Goal: Task Accomplishment & Management: Complete application form

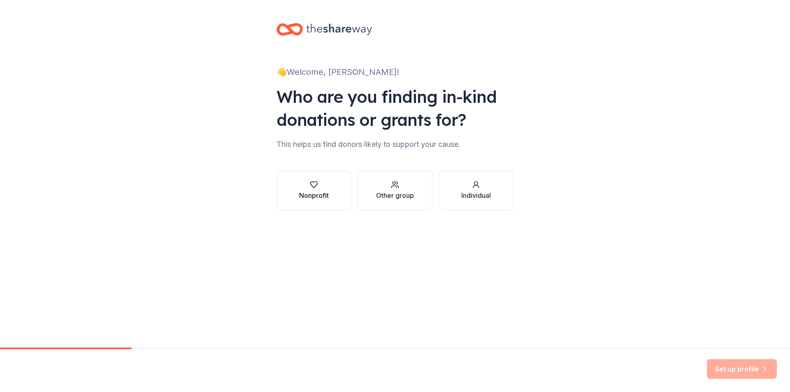
click at [331, 193] on button "Nonprofit" at bounding box center [314, 191] width 75 height 40
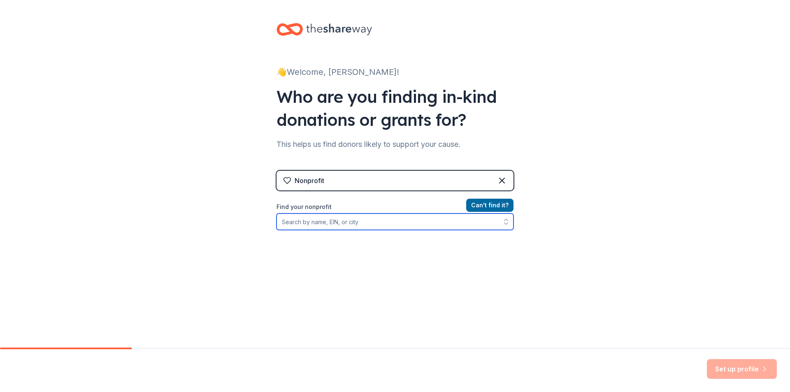
click at [353, 222] on input "Find your nonprofit" at bounding box center [395, 222] width 237 height 16
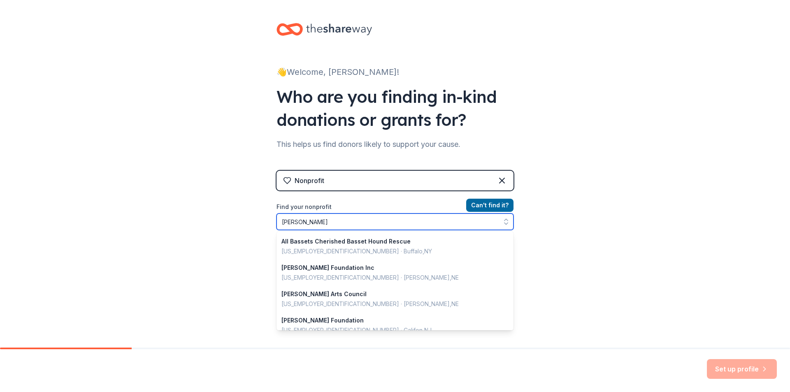
type input "bassett high"
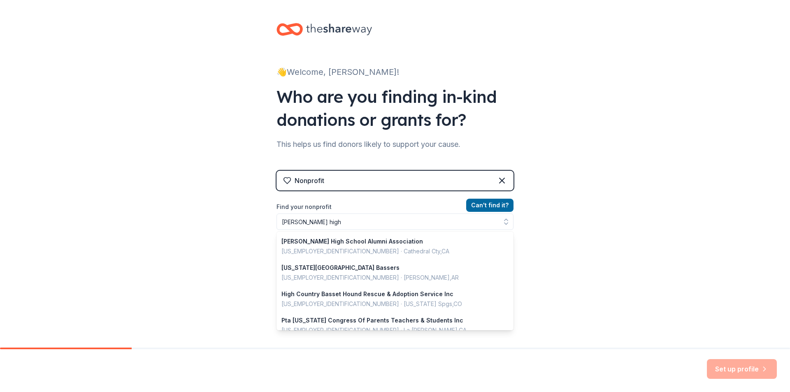
click at [498, 181] on div "Nonprofit Can ' t find it? Find your nonprofit bassett high Bassett High School…" at bounding box center [395, 242] width 237 height 142
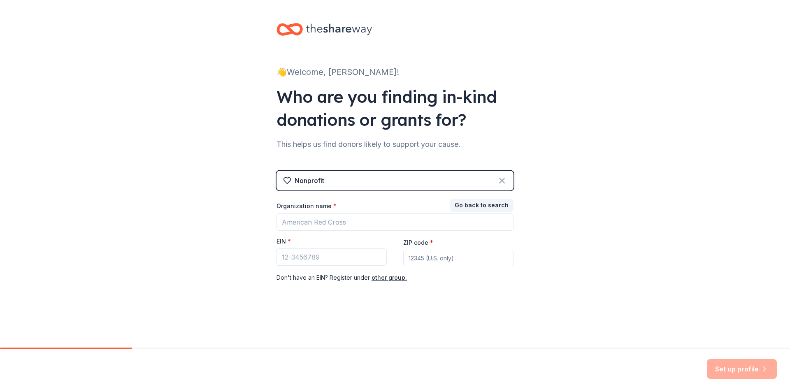
click at [505, 179] on icon at bounding box center [502, 181] width 10 height 10
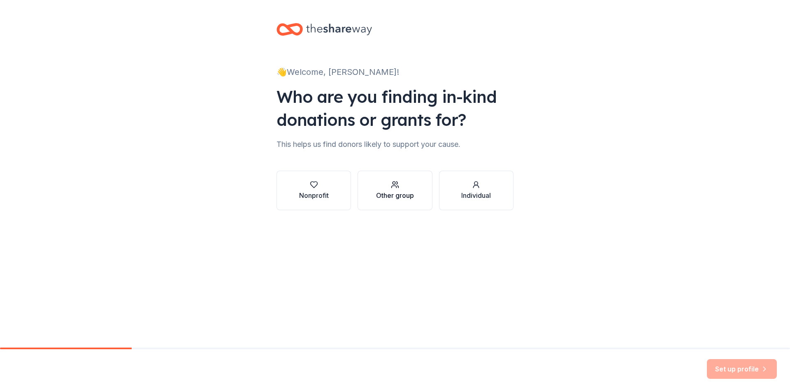
click at [395, 194] on div "Other group" at bounding box center [395, 196] width 38 height 10
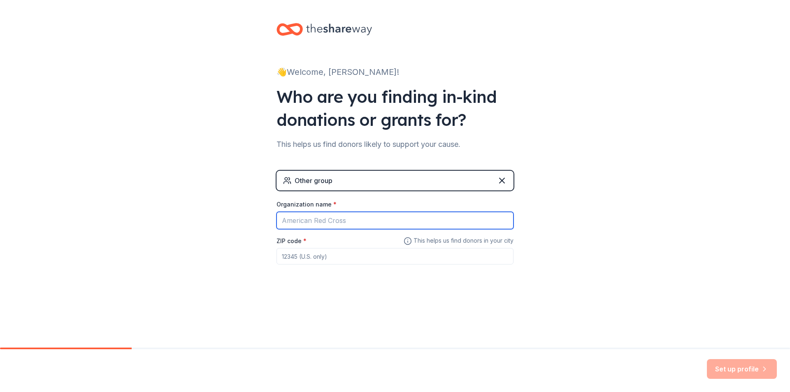
click at [337, 223] on input "Organization name *" at bounding box center [395, 220] width 237 height 17
type input "Bassett High School"
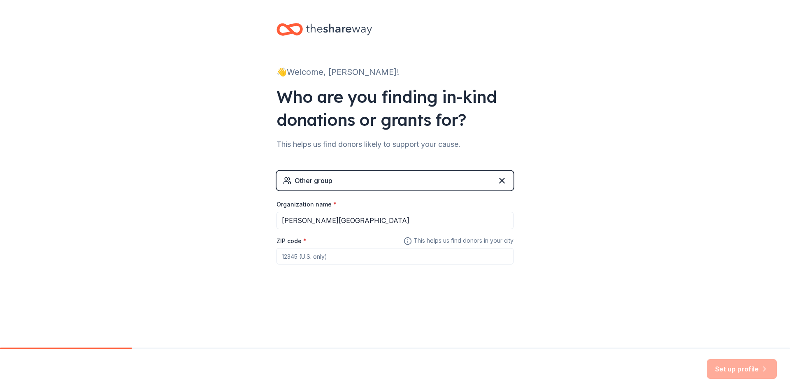
click at [349, 248] on input "ZIP code *" at bounding box center [395, 256] width 237 height 16
type input "91746"
click at [505, 181] on icon at bounding box center [502, 181] width 10 height 10
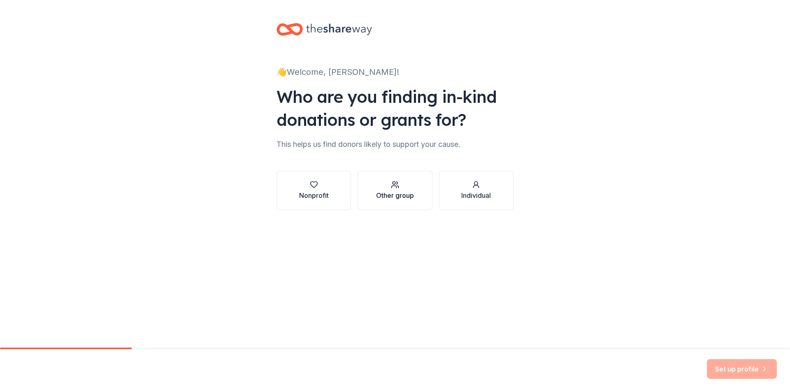
click at [410, 189] on div "button" at bounding box center [395, 185] width 38 height 8
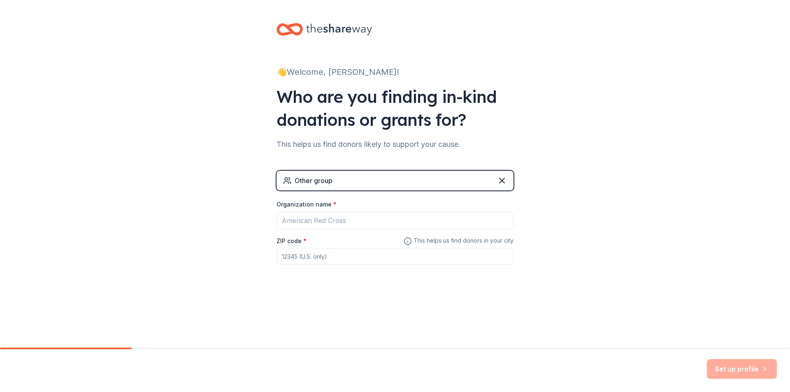
click at [365, 178] on div "Other group" at bounding box center [395, 181] width 237 height 20
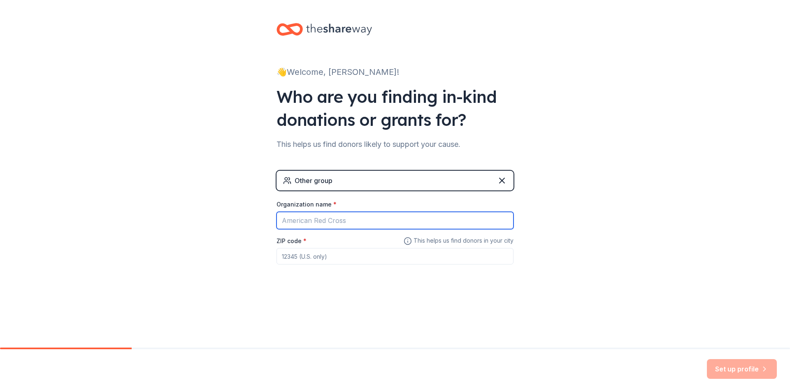
click at [333, 225] on input "Organization name *" at bounding box center [395, 220] width 237 height 17
type input "Bassett High School"
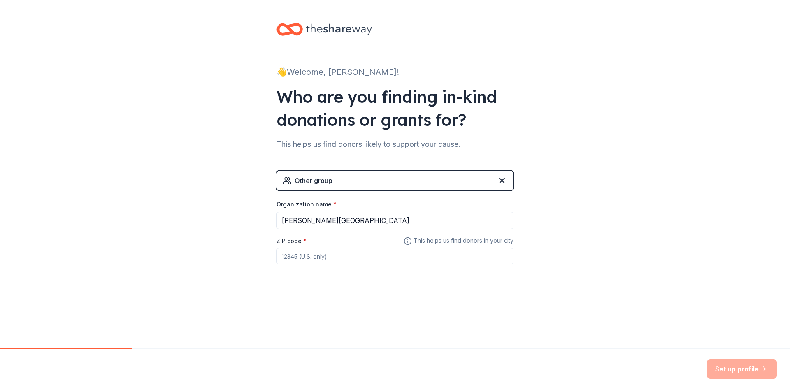
click at [328, 263] on input "ZIP code *" at bounding box center [395, 256] width 237 height 16
type input "91746"
click at [722, 374] on button "Set up profile" at bounding box center [742, 369] width 70 height 20
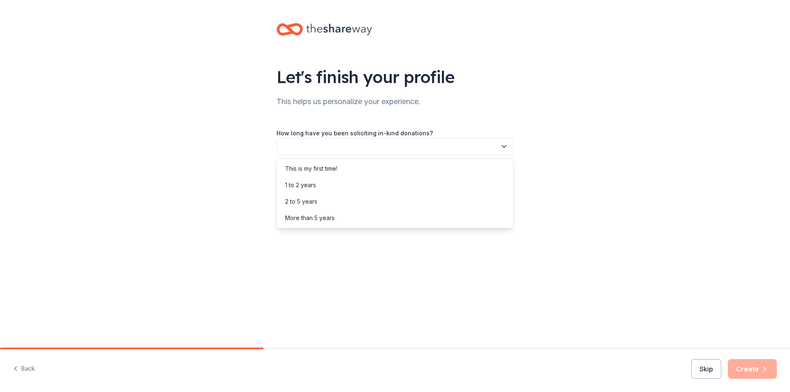
click at [312, 147] on button "button" at bounding box center [395, 146] width 237 height 17
click at [307, 183] on div "1 to 2 years" at bounding box center [300, 185] width 31 height 10
click at [312, 184] on button "button" at bounding box center [395, 183] width 237 height 17
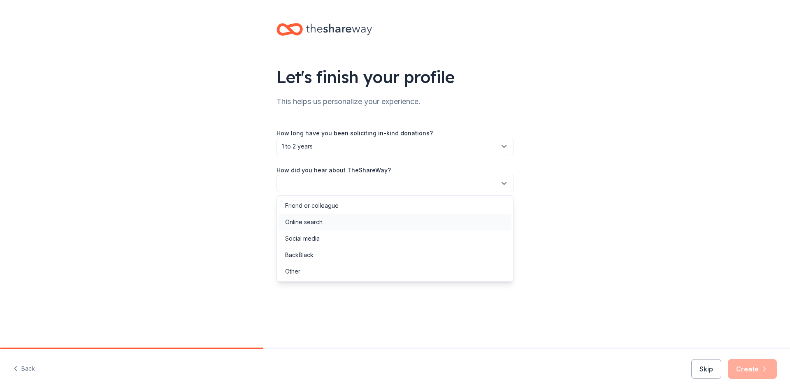
click at [322, 223] on div "Online search" at bounding box center [303, 222] width 37 height 10
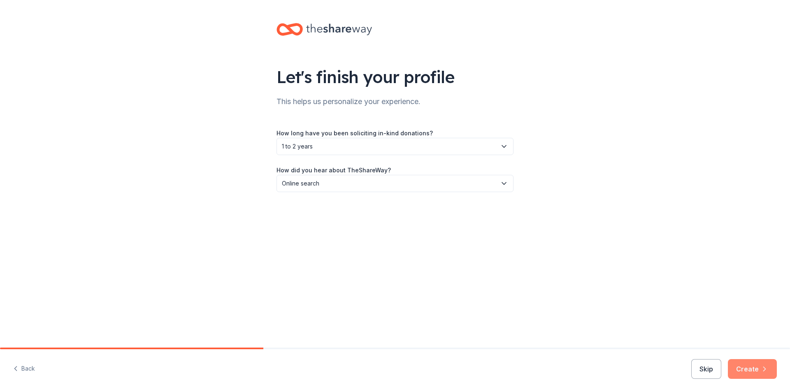
click at [764, 373] on button "Create" at bounding box center [752, 369] width 49 height 20
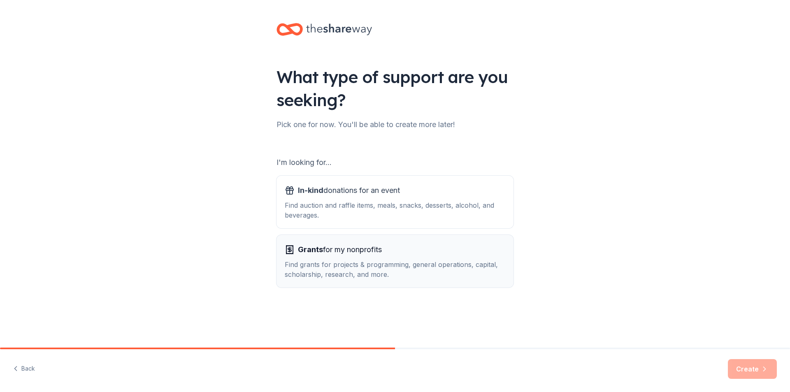
click at [381, 262] on div "Find grants for projects & programming, general operations, capital, scholarshi…" at bounding box center [395, 270] width 221 height 20
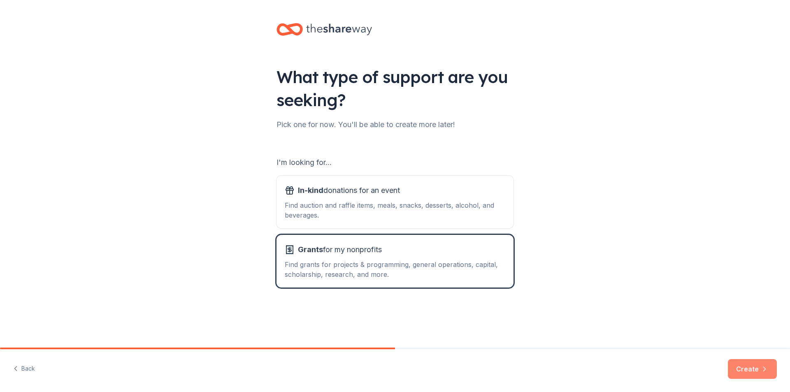
click at [743, 368] on button "Create" at bounding box center [752, 369] width 49 height 20
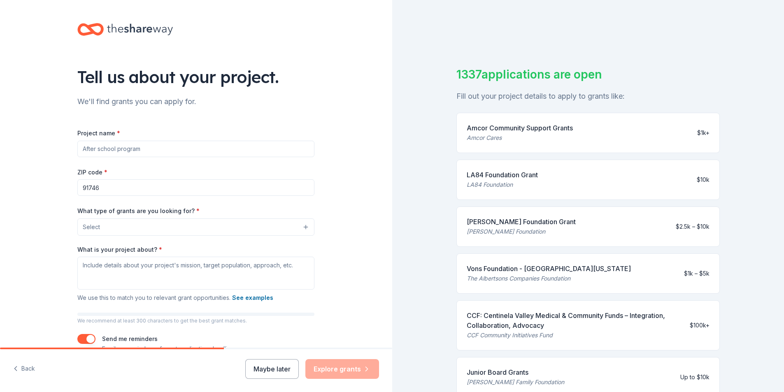
click at [135, 153] on input "Project name *" at bounding box center [195, 149] width 237 height 16
type input "High School"
click at [30, 371] on button "Back" at bounding box center [24, 369] width 22 height 17
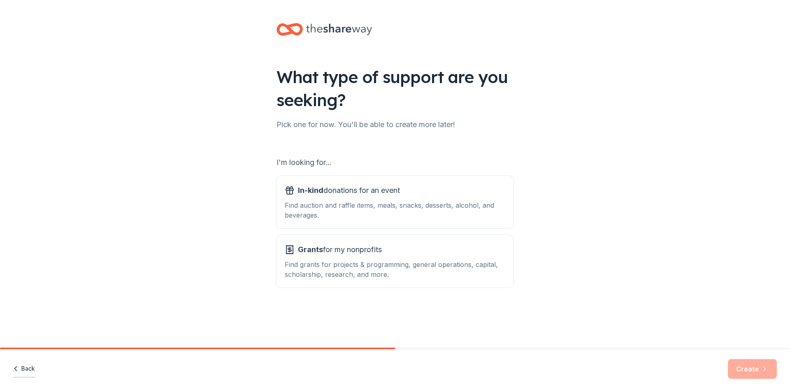
click at [30, 371] on button "Back" at bounding box center [24, 369] width 22 height 17
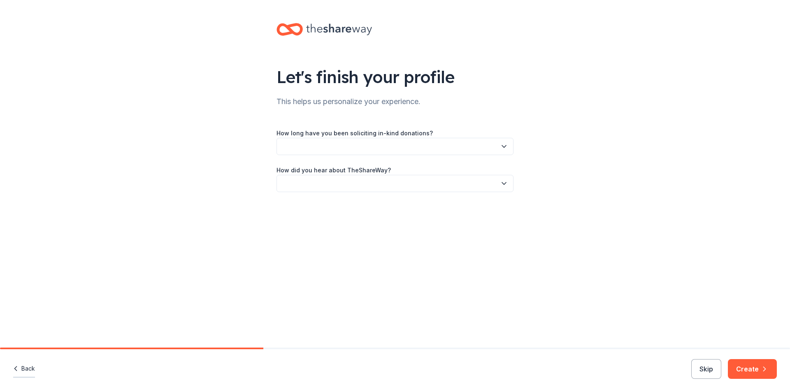
click at [28, 371] on button "Back" at bounding box center [24, 369] width 22 height 17
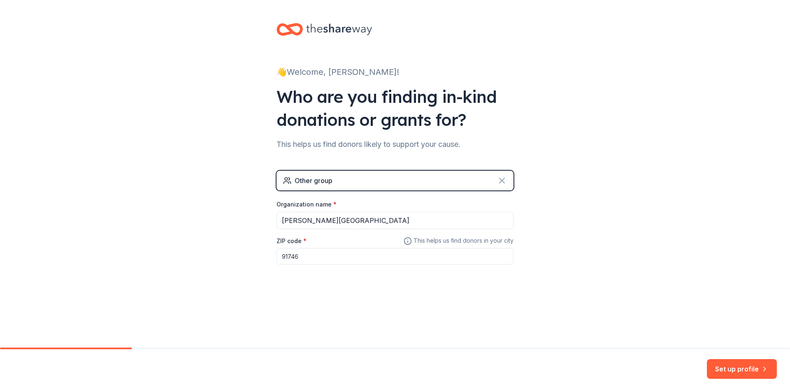
click at [503, 181] on icon at bounding box center [502, 180] width 5 height 5
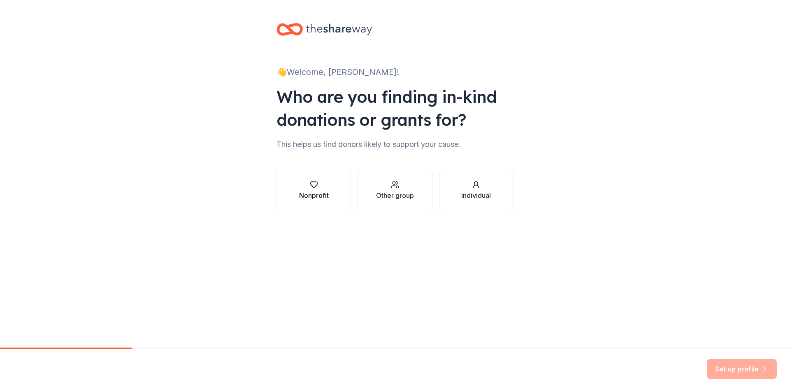
click at [310, 196] on div "Nonprofit" at bounding box center [314, 196] width 30 height 10
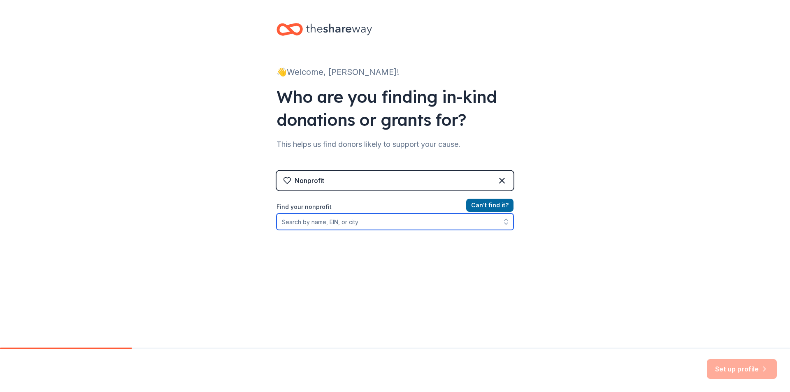
click at [328, 221] on input "Find your nonprofit" at bounding box center [395, 222] width 237 height 16
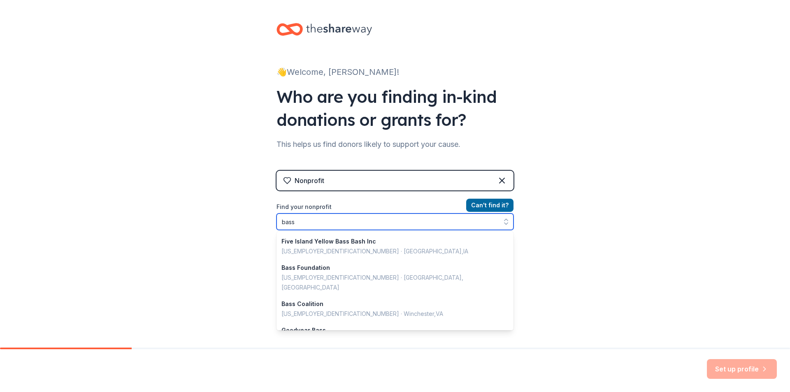
scroll to position [581, 0]
type input "bassett"
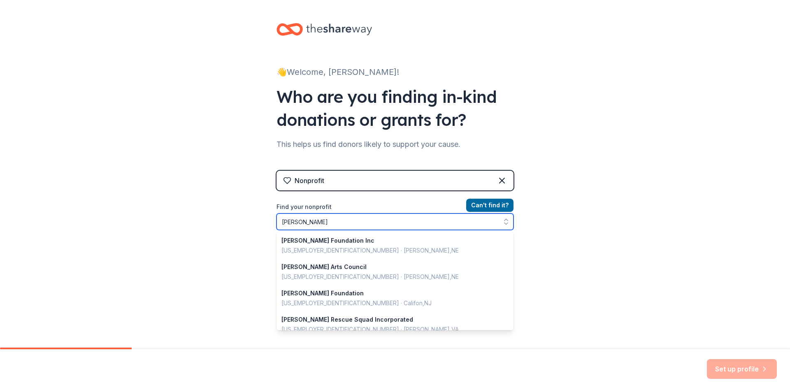
scroll to position [41, 0]
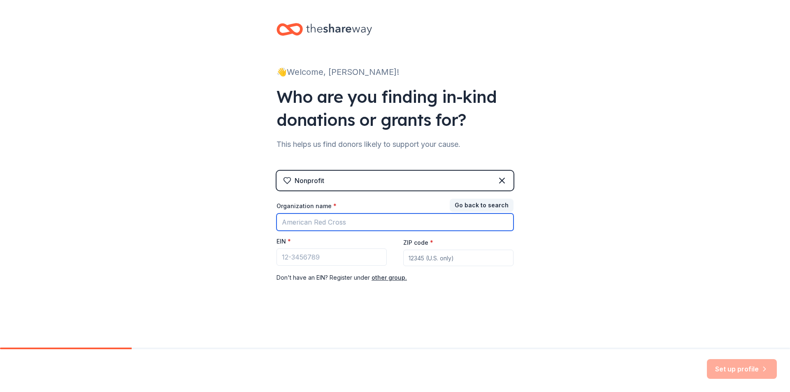
click at [340, 226] on input "Organization name *" at bounding box center [395, 222] width 237 height 17
type input "Bassett High School"
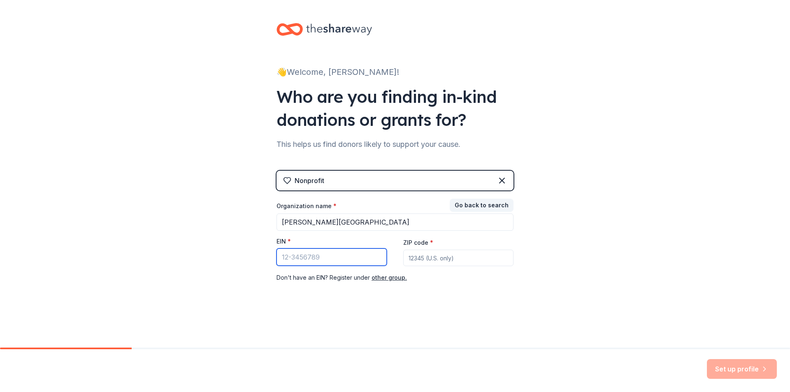
click at [317, 262] on input "EIN *" at bounding box center [332, 257] width 110 height 17
click at [540, 239] on div "👋 Welcome, Ivan! Who are you finding in-kind donations or grants for? This help…" at bounding box center [395, 169] width 790 height 339
click at [294, 254] on input "EIN *" at bounding box center [332, 257] width 110 height 17
click at [546, 317] on div "👋 Welcome, Ivan! Who are you finding in-kind donations or grants for? This help…" at bounding box center [395, 169] width 790 height 339
click at [342, 255] on input "95" at bounding box center [332, 257] width 110 height 17
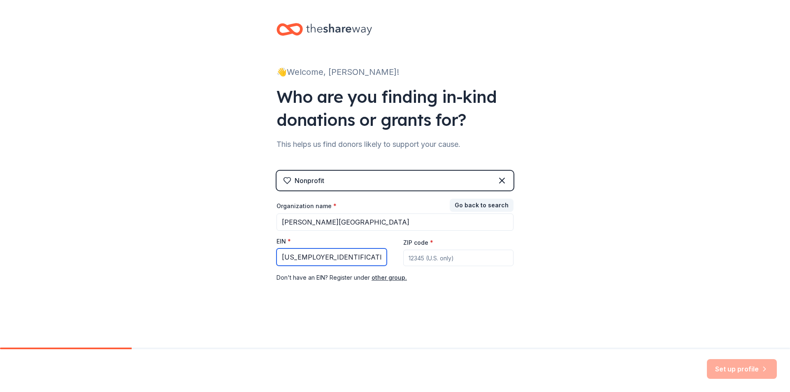
type input "95-2161438"
click at [522, 299] on div "👋 Welcome, Ivan! Who are you finding in-kind donations or grants for? This help…" at bounding box center [394, 169] width 263 height 339
click at [566, 334] on div "👋 Welcome, Ivan! Who are you finding in-kind donations or grants for? This help…" at bounding box center [395, 169] width 790 height 339
click at [436, 258] on input "ZIP code *" at bounding box center [458, 258] width 110 height 16
type input "91746"
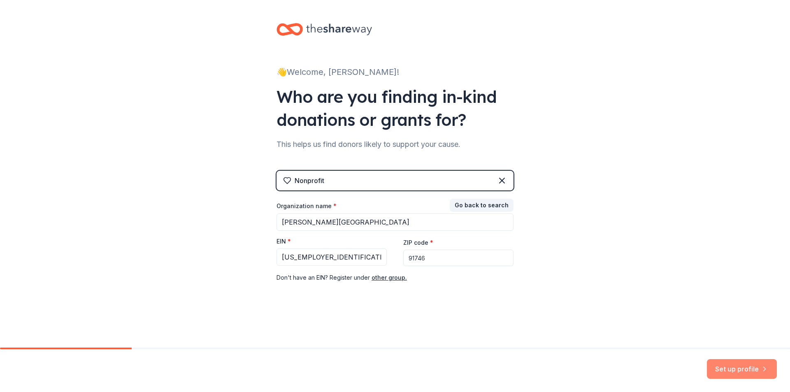
click at [720, 371] on button "Set up profile" at bounding box center [742, 369] width 70 height 20
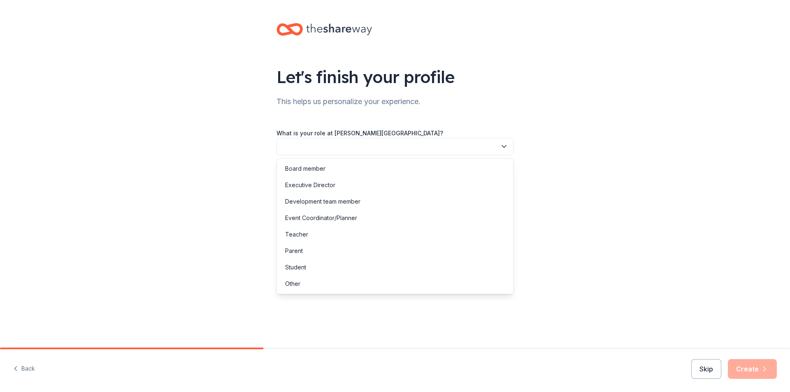
click at [380, 149] on button "button" at bounding box center [395, 146] width 237 height 17
click at [312, 240] on div "Teacher" at bounding box center [395, 234] width 233 height 16
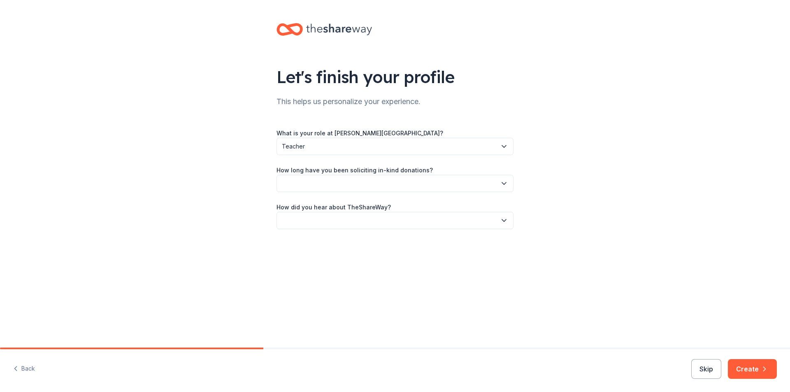
click at [314, 186] on button "button" at bounding box center [395, 183] width 237 height 17
click at [314, 221] on div "1 to 2 years" at bounding box center [300, 222] width 31 height 10
click at [314, 221] on button "button" at bounding box center [395, 220] width 237 height 17
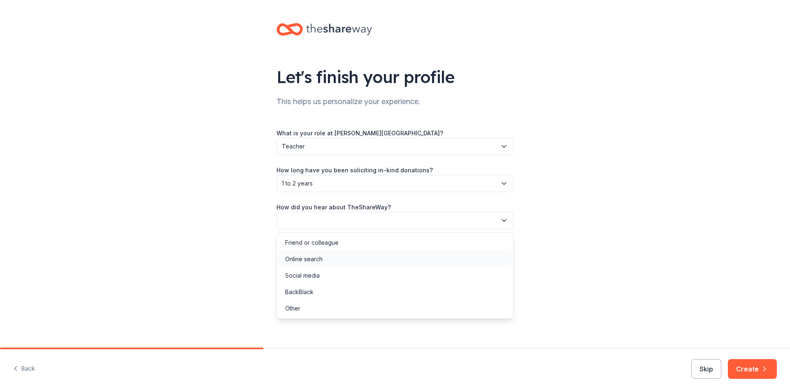
click at [315, 258] on div "Online search" at bounding box center [303, 259] width 37 height 10
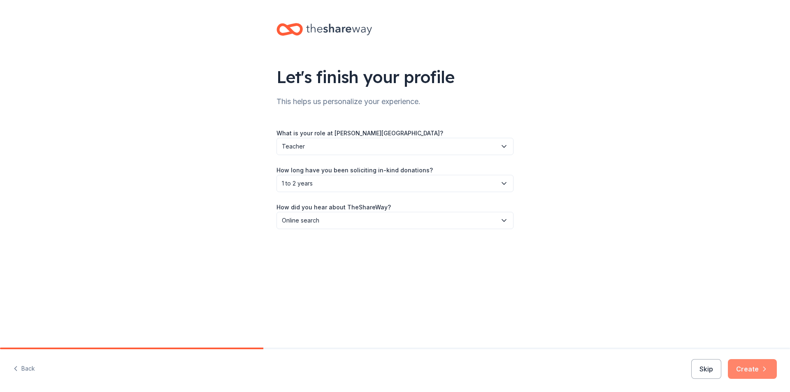
click at [755, 372] on button "Create" at bounding box center [752, 369] width 49 height 20
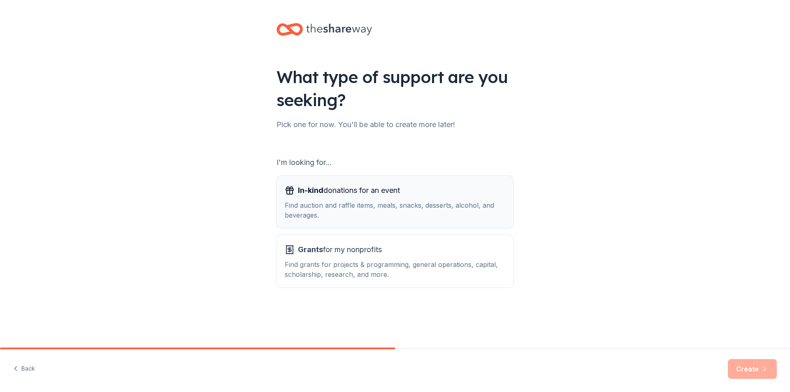
click at [338, 215] on div "Find auction and raffle items, meals, snacks, desserts, alcohol, and beverages." at bounding box center [395, 210] width 221 height 20
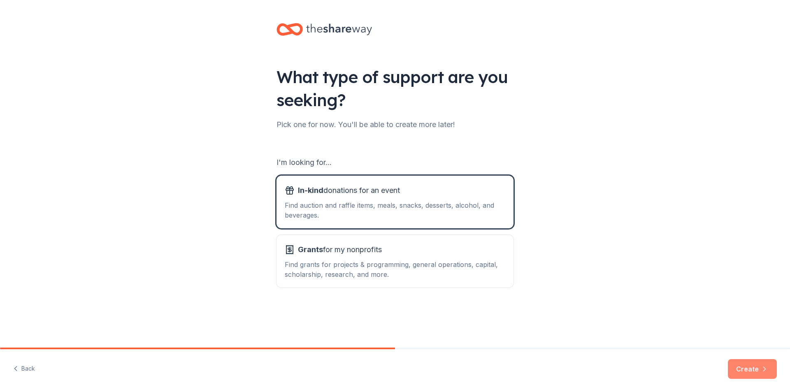
click at [747, 364] on button "Create" at bounding box center [752, 369] width 49 height 20
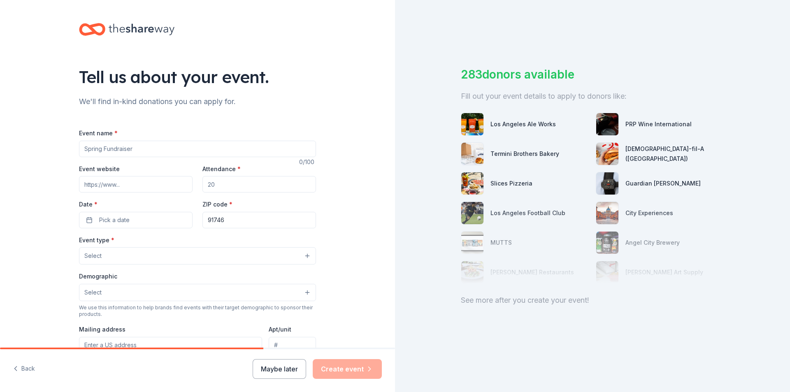
click at [222, 253] on button "Select" at bounding box center [197, 255] width 237 height 17
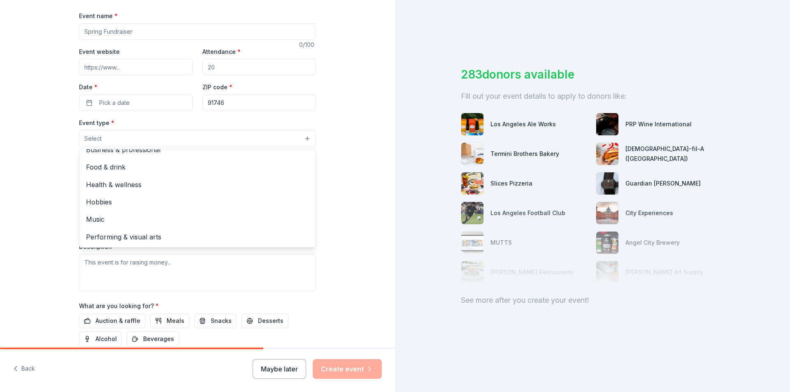
scroll to position [165, 0]
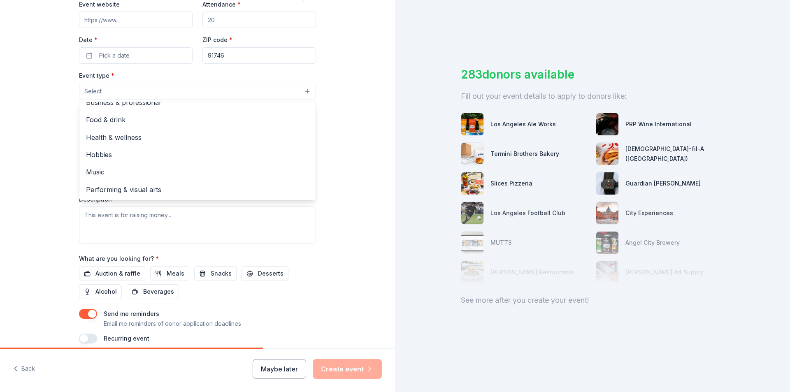
click at [38, 144] on div "Tell us about your event. We'll find in-kind donations you can apply for. Event…" at bounding box center [197, 109] width 395 height 548
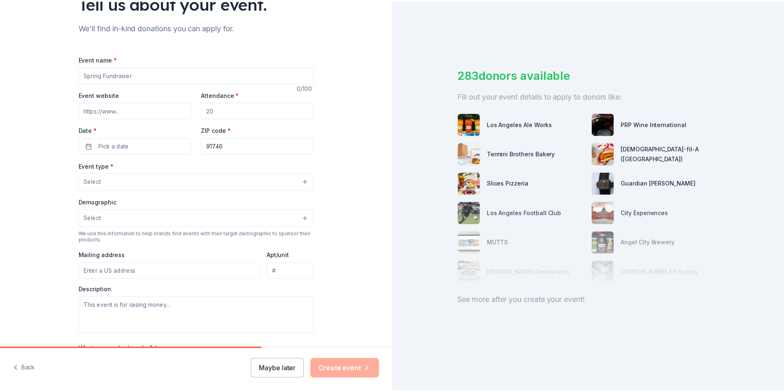
scroll to position [0, 0]
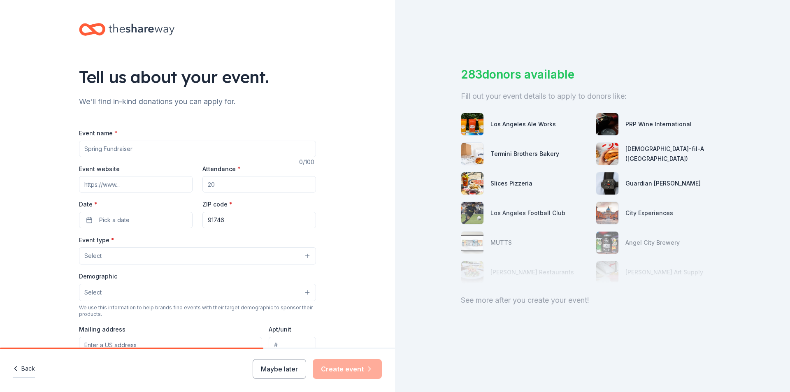
click at [20, 375] on button "Back" at bounding box center [24, 369] width 22 height 17
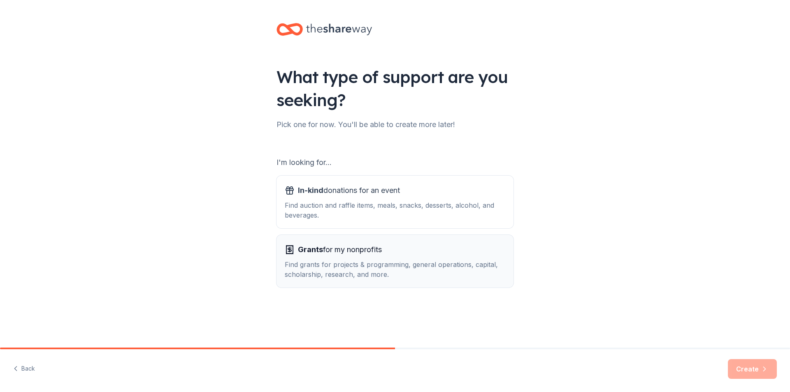
click at [299, 261] on div "Find grants for projects & programming, general operations, capital, scholarshi…" at bounding box center [395, 270] width 221 height 20
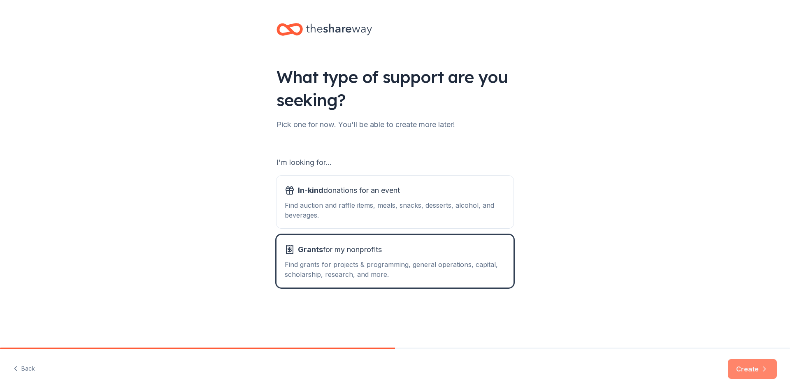
click at [752, 367] on button "Create" at bounding box center [752, 369] width 49 height 20
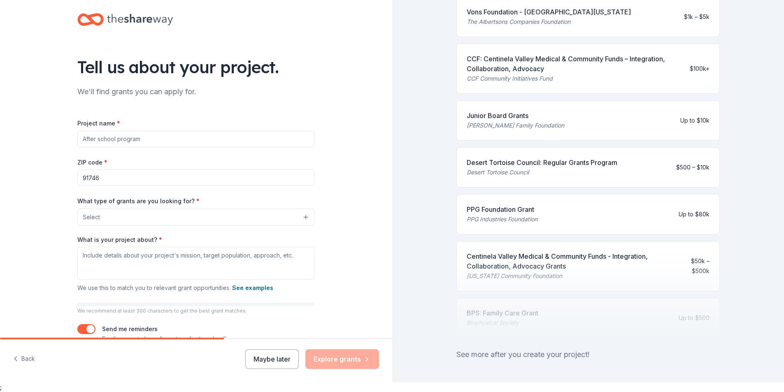
click at [130, 141] on input "Project name *" at bounding box center [195, 139] width 237 height 16
type input "PBIS"
click at [166, 221] on button "Select" at bounding box center [197, 217] width 237 height 17
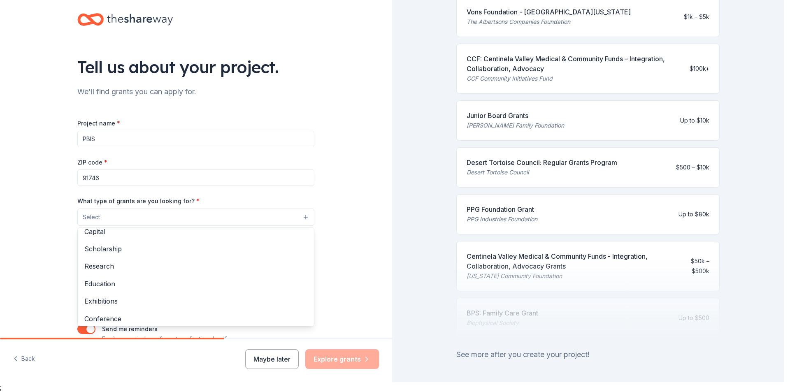
scroll to position [82, 0]
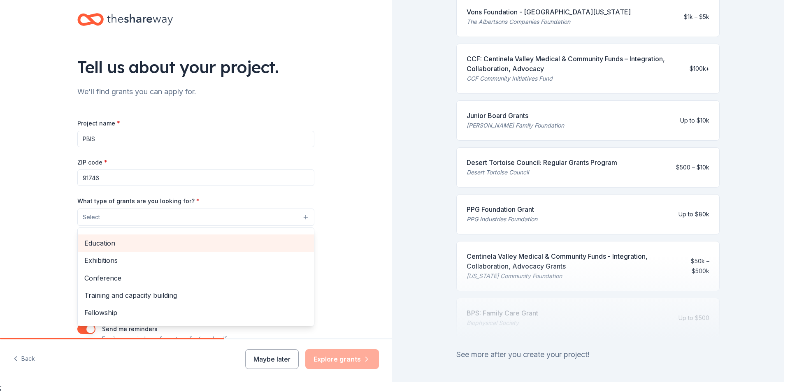
click at [112, 246] on span "Education" at bounding box center [195, 243] width 223 height 11
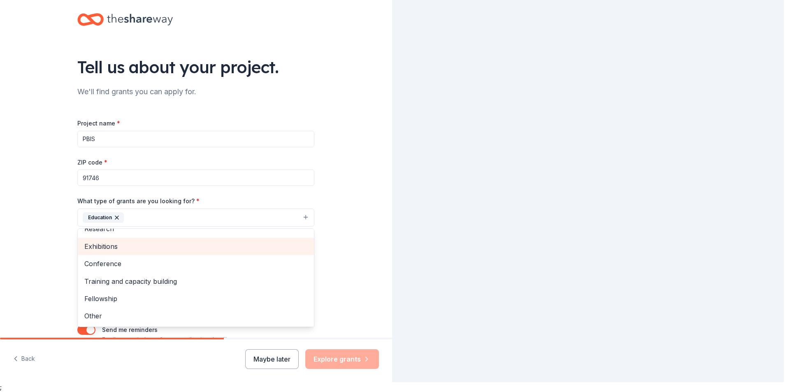
scroll to position [80, 0]
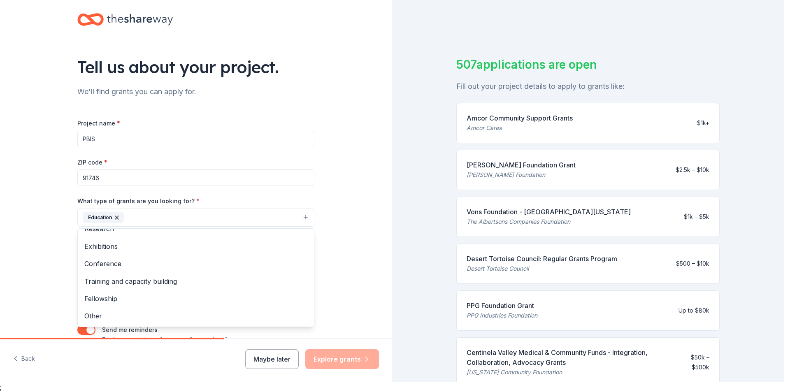
click at [45, 227] on div "Tell us about your project. We'll find grants you can apply for. Project name *…" at bounding box center [196, 187] width 392 height 394
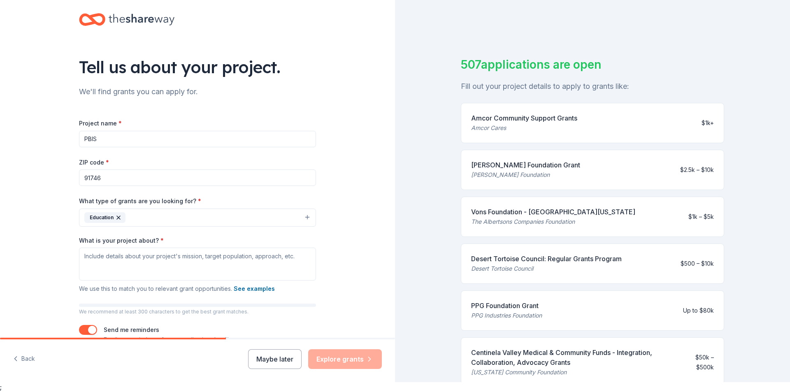
click at [222, 222] on button "Education" at bounding box center [197, 218] width 237 height 18
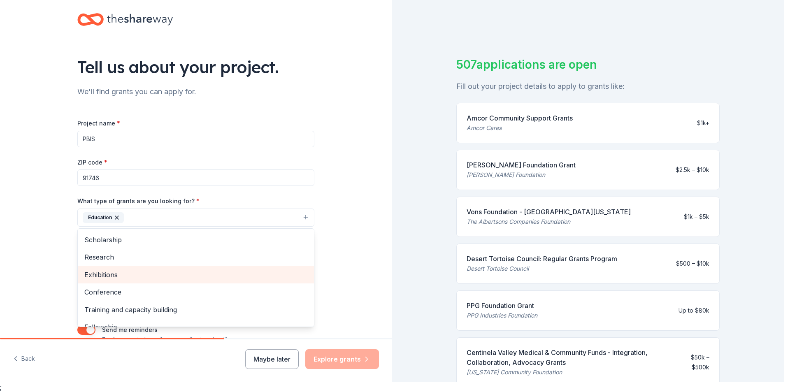
scroll to position [39, 0]
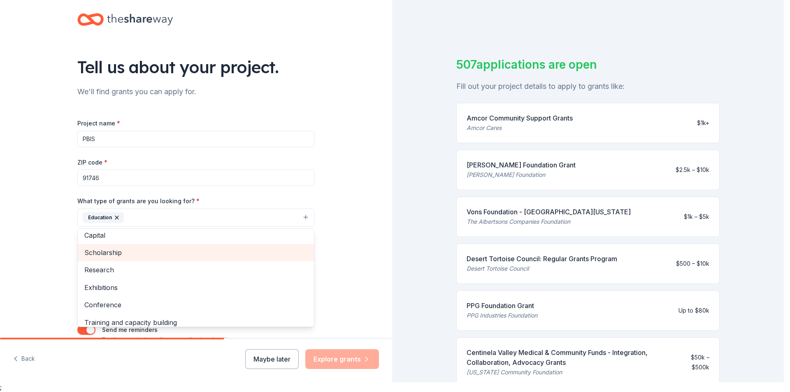
click at [129, 254] on span "Scholarship" at bounding box center [195, 252] width 223 height 11
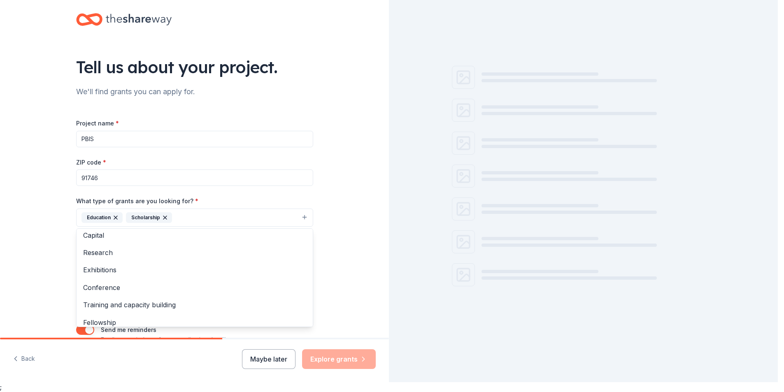
click at [203, 219] on button "Education Scholarship" at bounding box center [194, 218] width 237 height 18
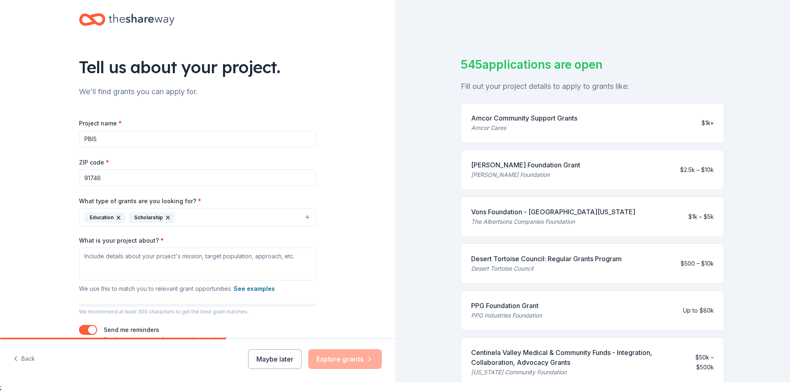
click at [203, 219] on button "Education Scholarship" at bounding box center [197, 218] width 237 height 18
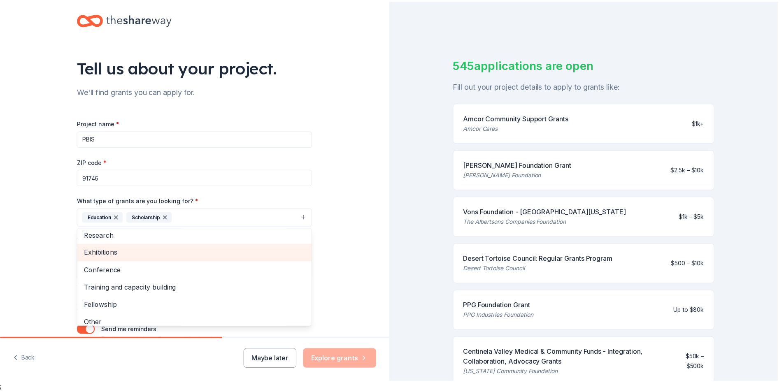
scroll to position [62, 0]
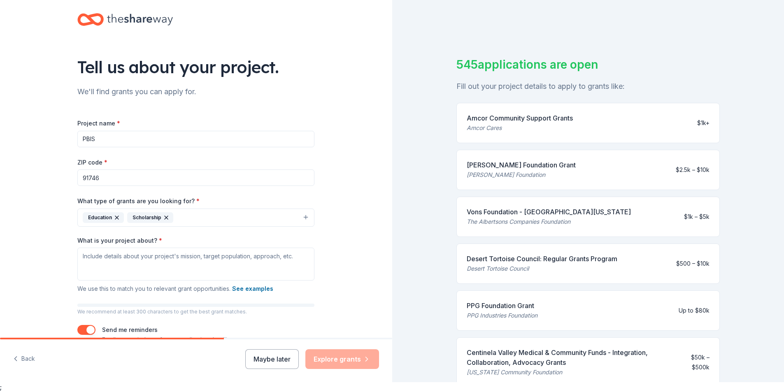
click at [258, 221] on button "Education Scholarship" at bounding box center [195, 218] width 237 height 18
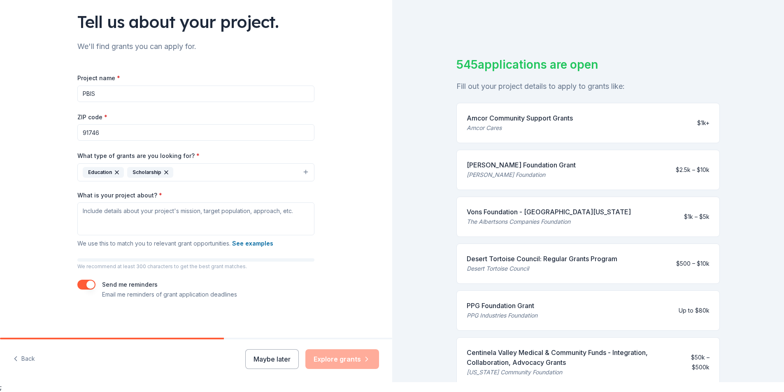
scroll to position [47, 0]
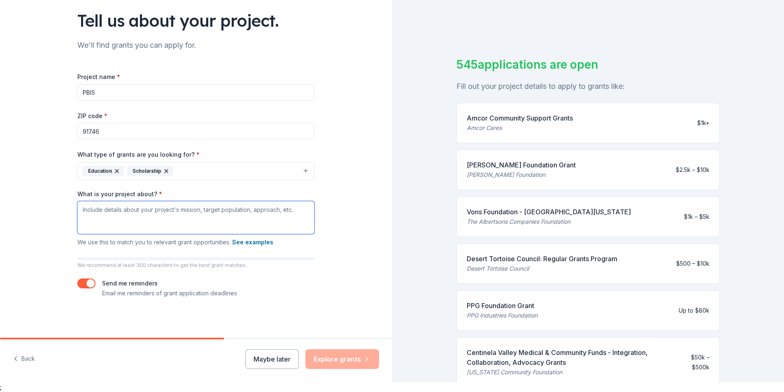
click at [121, 218] on textarea "What is your project about? *" at bounding box center [195, 217] width 237 height 33
click at [83, 207] on textarea "What is your project about? *" at bounding box center [195, 217] width 237 height 33
paste textarea "I am Ivan Pena from Bassett High School; I am the current A-G counselor here at…"
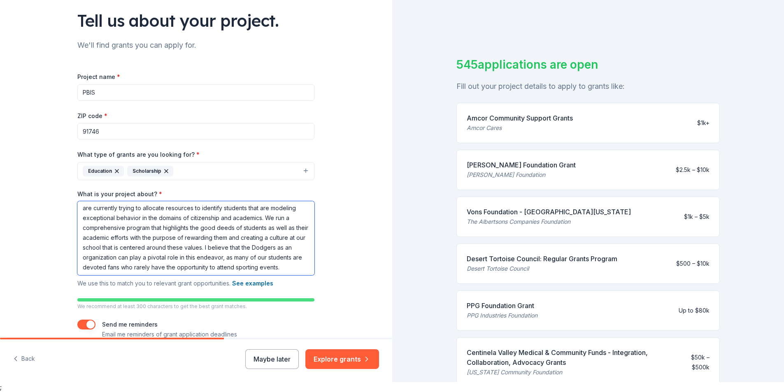
scroll to position [42, 0]
drag, startPoint x: 137, startPoint y: 248, endPoint x: 252, endPoint y: 266, distance: 116.7
click at [252, 266] on textarea "I am Ivan Pena from Bassett High School; I am the current A-G counselor here at…" at bounding box center [195, 238] width 237 height 74
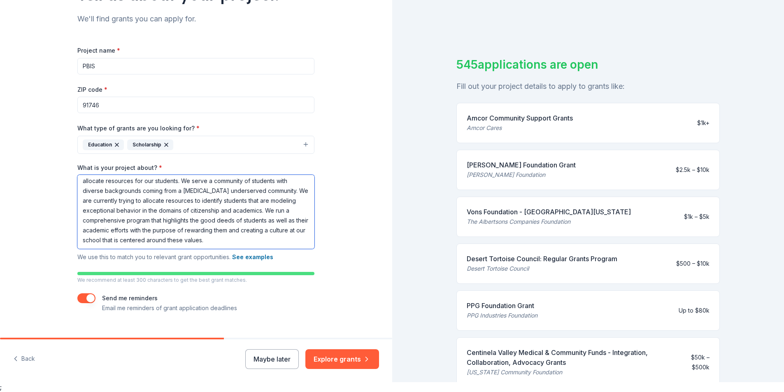
scroll to position [88, 0]
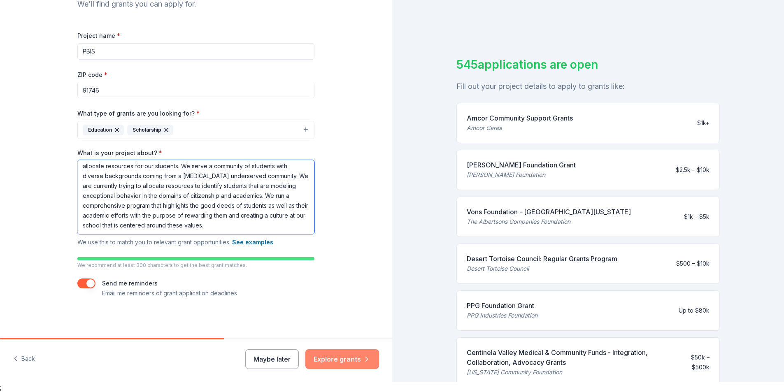
type textarea "I am Ivan Pena from Bassett High School; I am the current A-G counselor here at…"
click at [345, 359] on button "Explore grants" at bounding box center [342, 359] width 74 height 20
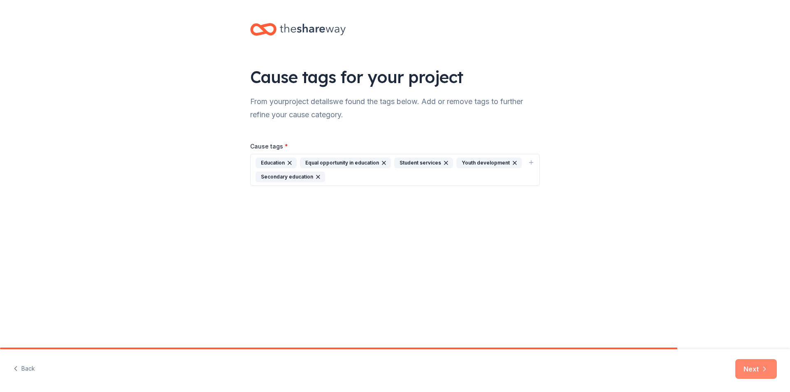
click at [755, 369] on button "Next" at bounding box center [757, 369] width 42 height 20
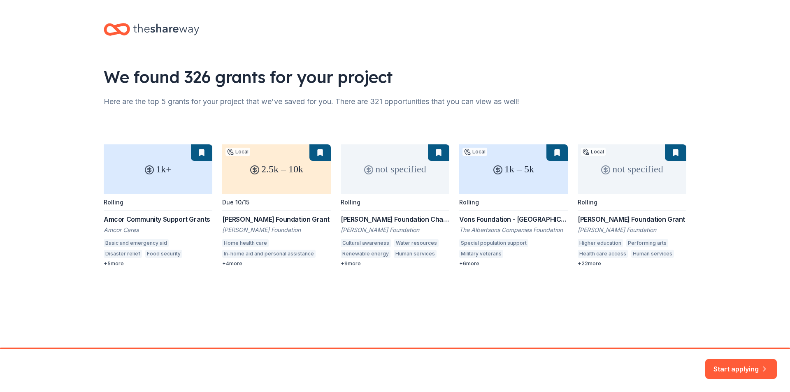
drag, startPoint x: 189, startPoint y: 251, endPoint x: 211, endPoint y: 262, distance: 24.7
click at [211, 262] on div "1k+ Rolling Amcor Community Support Grants Amcor Cares Basic and emergency aid …" at bounding box center [395, 205] width 583 height 123
click at [231, 309] on div "We found 326 grants for your project Here are the top 5 grants for your project…" at bounding box center [395, 174] width 790 height 348
click at [731, 369] on button "Start applying" at bounding box center [742, 364] width 72 height 20
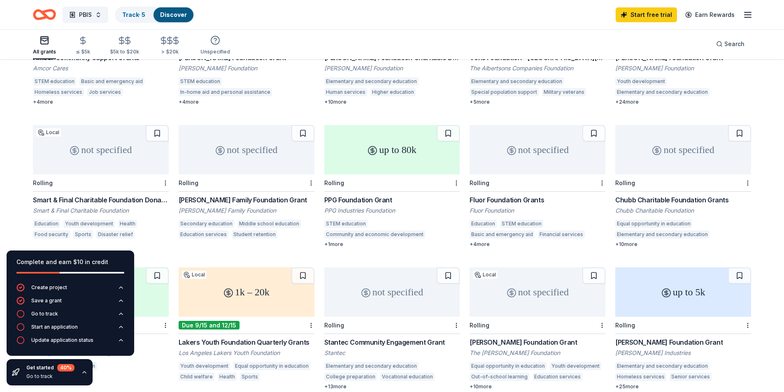
scroll to position [206, 0]
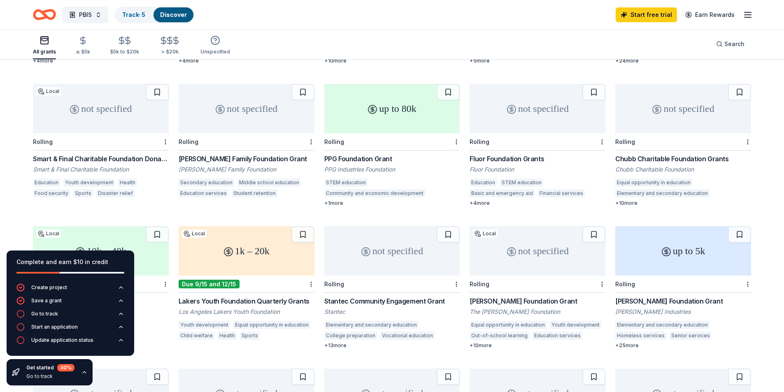
click at [120, 154] on div "Smart & Final Charitable Foundation Donations" at bounding box center [101, 159] width 136 height 10
